Goal: Task Accomplishment & Management: Complete application form

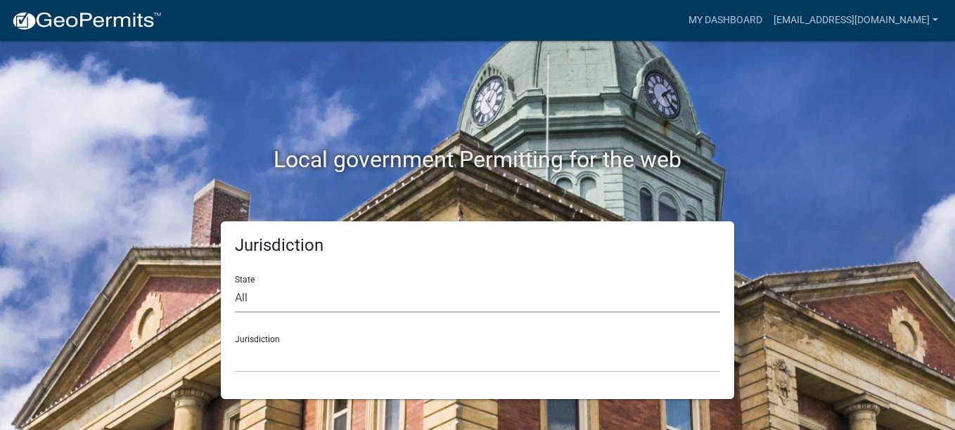
click at [239, 295] on select "All [US_STATE] [US_STATE] [US_STATE] [US_STATE] [US_STATE] [US_STATE] [US_STATE…" at bounding box center [477, 298] width 485 height 29
select select "[US_STATE]"
click at [235, 284] on select "All [US_STATE] [US_STATE] [US_STATE] [US_STATE] [US_STATE] [US_STATE] [US_STATE…" at bounding box center [477, 298] width 485 height 29
click at [260, 346] on select "[GEOGRAPHIC_DATA], [US_STATE][PERSON_NAME][GEOGRAPHIC_DATA], [US_STATE][PERSON_…" at bounding box center [477, 358] width 485 height 29
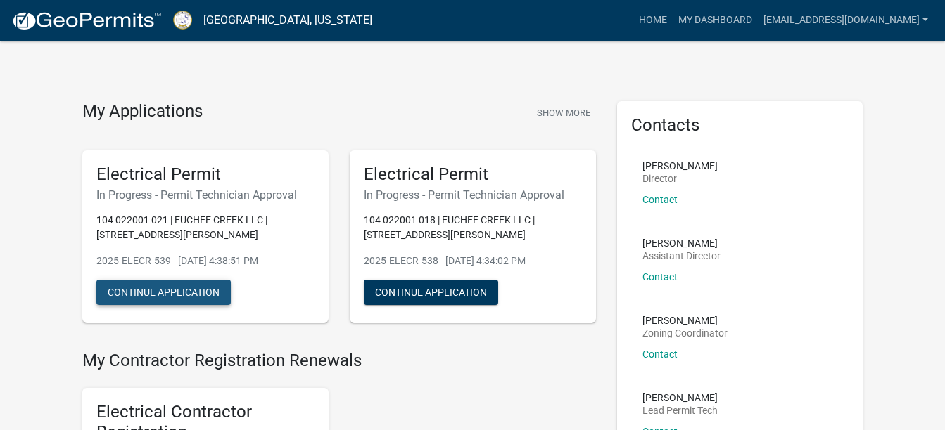
click at [186, 293] on button "Continue Application" at bounding box center [163, 292] width 134 height 25
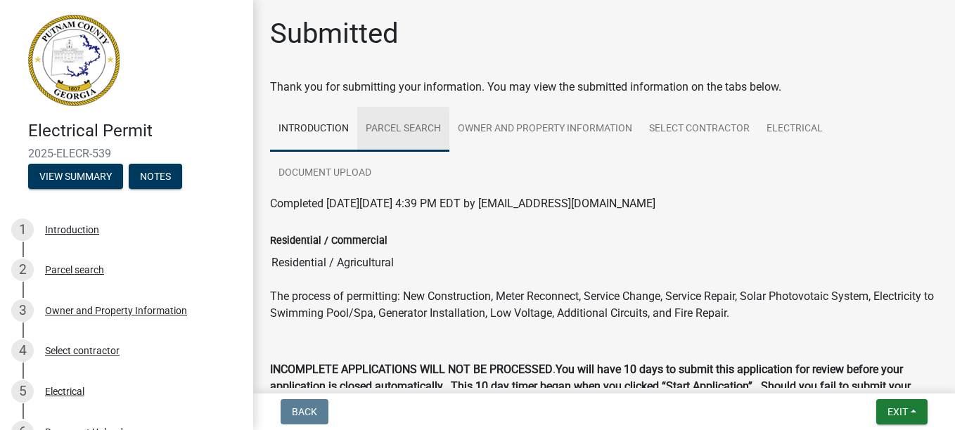
click at [426, 129] on link "Parcel search" at bounding box center [403, 129] width 92 height 45
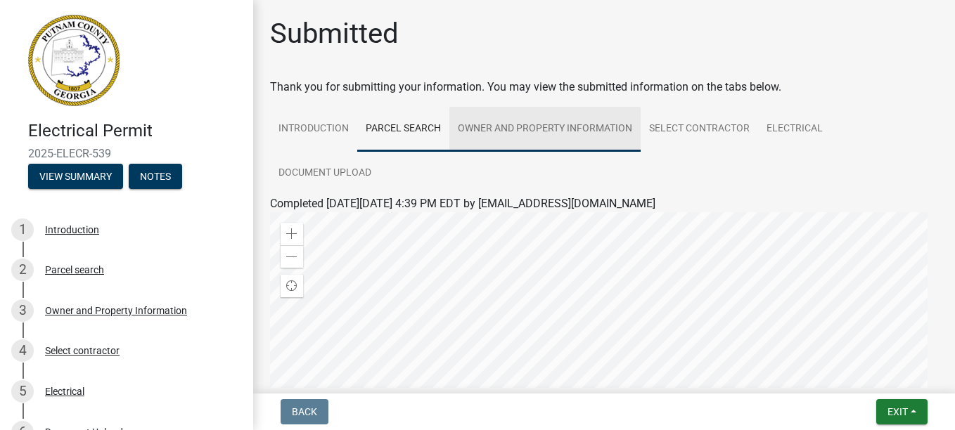
click at [481, 123] on link "Owner and Property Information" at bounding box center [544, 129] width 191 height 45
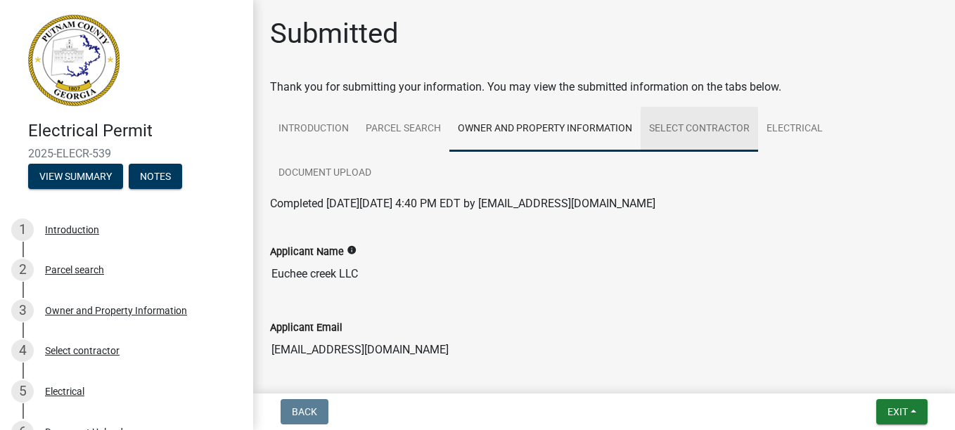
click at [660, 129] on link "Select contractor" at bounding box center [699, 129] width 117 height 45
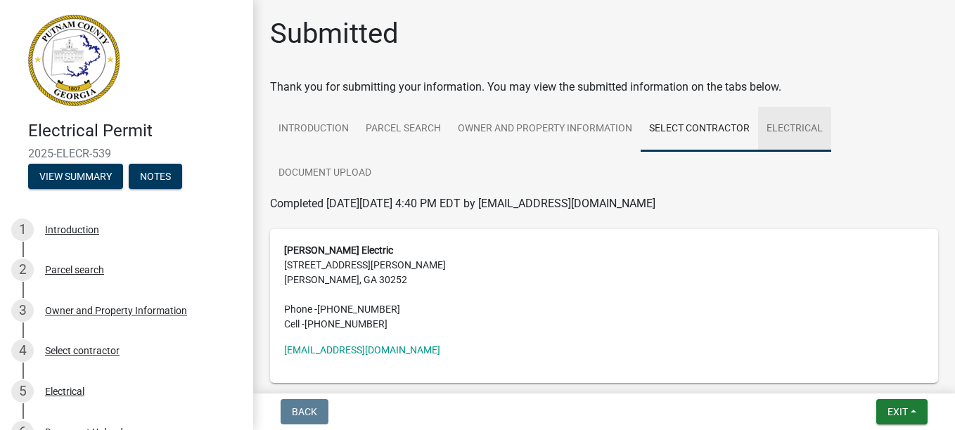
click at [779, 127] on link "Electrical" at bounding box center [794, 129] width 73 height 45
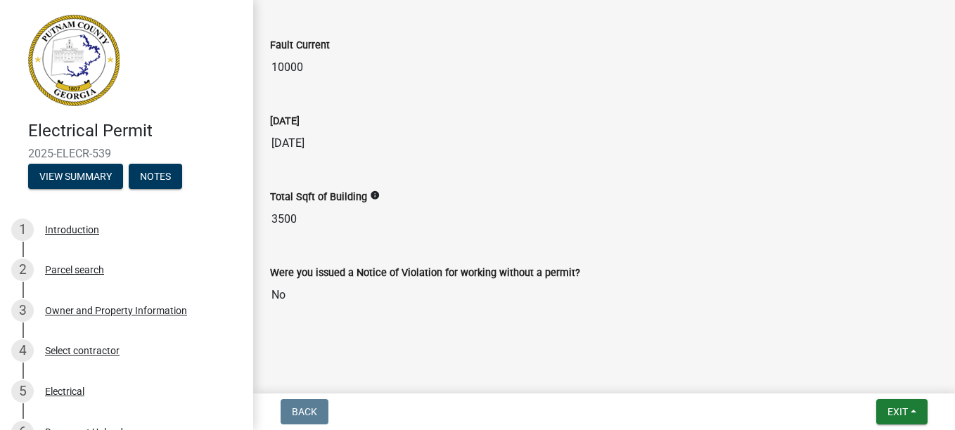
scroll to position [1063, 0]
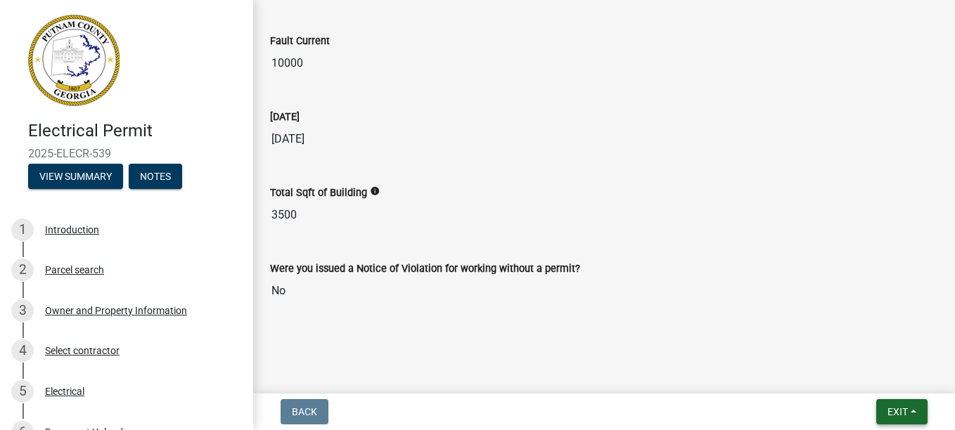
click at [901, 407] on span "Exit" at bounding box center [898, 412] width 20 height 11
click at [851, 378] on button "Save & Exit" at bounding box center [871, 376] width 113 height 34
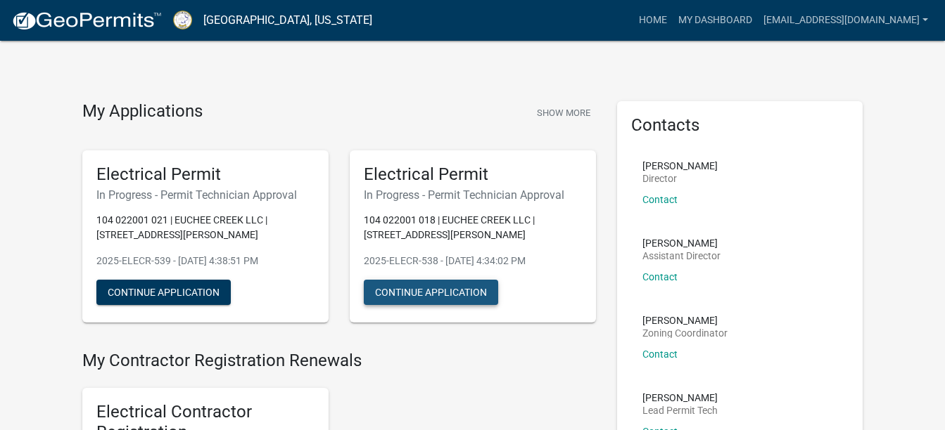
click at [459, 295] on button "Continue Application" at bounding box center [431, 292] width 134 height 25
